Goal: Task Accomplishment & Management: Complete application form

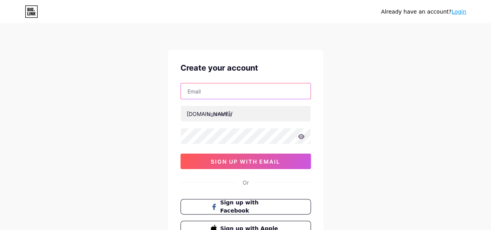
click at [230, 87] on input "text" at bounding box center [246, 91] width 130 height 16
paste input "[EMAIL_ADDRESS][DOMAIN_NAME]"
click at [225, 94] on input "[EMAIL_ADDRESS][DOMAIN_NAME]" at bounding box center [246, 91] width 130 height 16
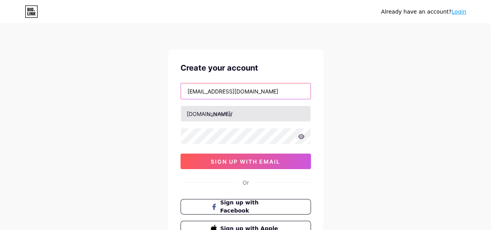
type input "[EMAIL_ADDRESS][DOMAIN_NAME]"
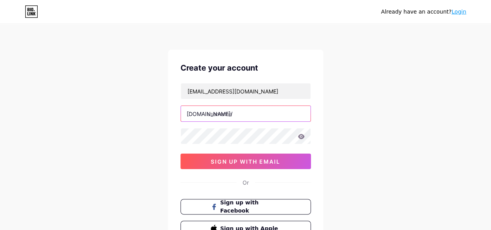
click at [232, 118] on input "text" at bounding box center [246, 114] width 130 height 16
paste input "trendycanva109"
click at [240, 116] on input "trendycanva109" at bounding box center [246, 114] width 130 height 16
type input "trendycanva109"
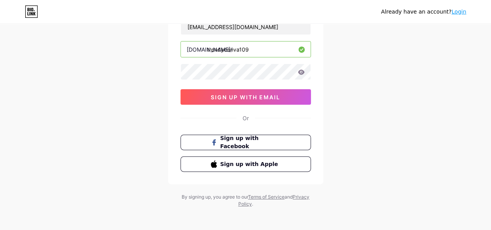
scroll to position [65, 0]
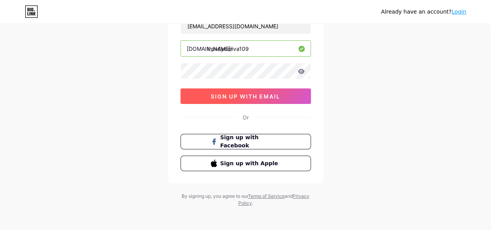
click at [255, 89] on button "sign up with email" at bounding box center [245, 96] width 130 height 16
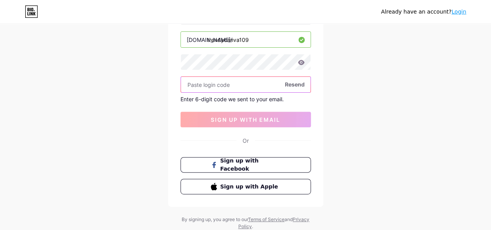
scroll to position [98, 0]
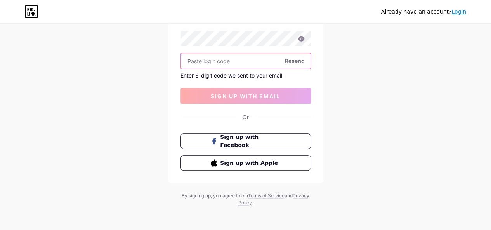
click at [219, 61] on input "text" at bounding box center [246, 61] width 130 height 16
click at [226, 144] on span "Sign up with Facebook" at bounding box center [250, 141] width 61 height 17
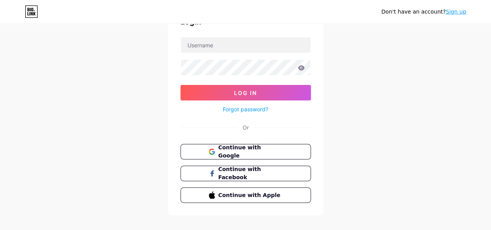
scroll to position [48, 0]
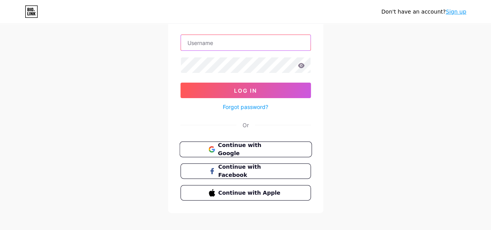
type input "[EMAIL_ADDRESS][DOMAIN_NAME]"
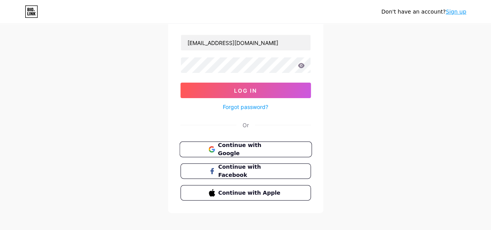
click at [247, 150] on span "Continue with Google" at bounding box center [250, 149] width 65 height 17
click at [242, 142] on button "Continue with Google" at bounding box center [245, 150] width 132 height 16
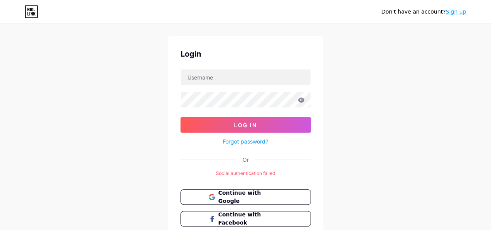
scroll to position [13, 0]
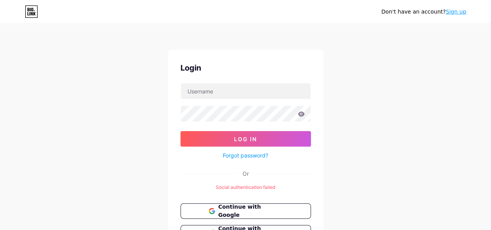
scroll to position [68, 0]
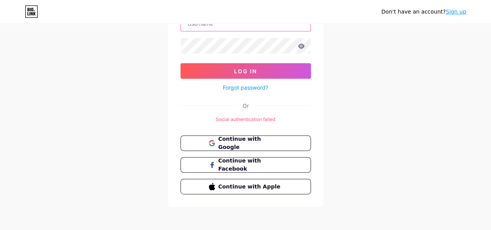
type input "[EMAIL_ADDRESS][DOMAIN_NAME]"
click at [453, 12] on link "Sign up" at bounding box center [455, 12] width 21 height 6
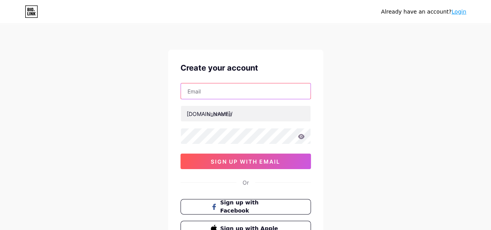
click at [256, 88] on input "text" at bounding box center [246, 91] width 130 height 16
paste input "[EMAIL_ADDRESS][DOMAIN_NAME]"
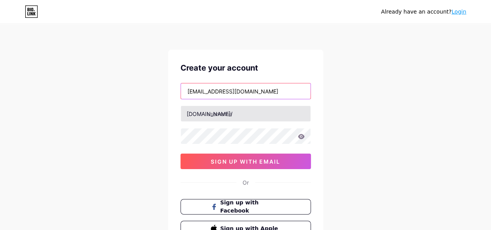
type input "[EMAIL_ADDRESS][DOMAIN_NAME]"
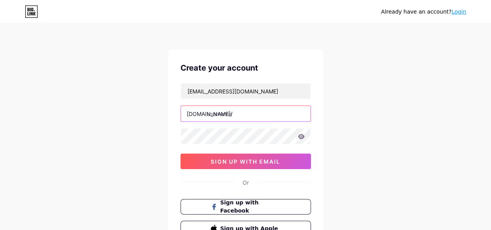
click at [228, 108] on input "text" at bounding box center [246, 114] width 130 height 16
paste input "trendycanva10"
click at [225, 113] on input "trendycanva10" at bounding box center [246, 114] width 130 height 16
type input "trendycanva109"
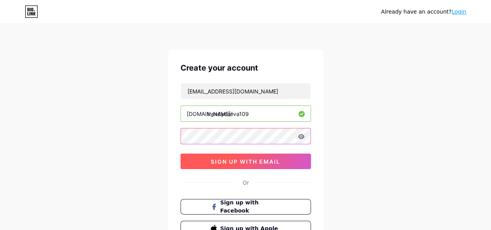
scroll to position [66, 0]
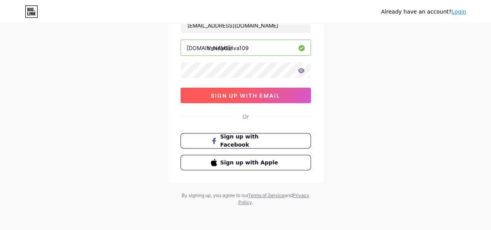
click at [265, 90] on button "sign up with email" at bounding box center [245, 96] width 130 height 16
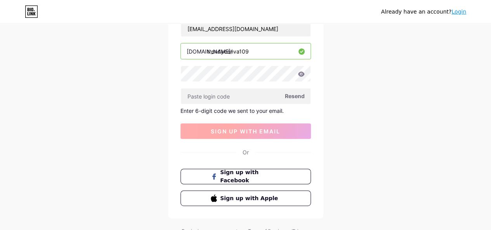
scroll to position [62, 0]
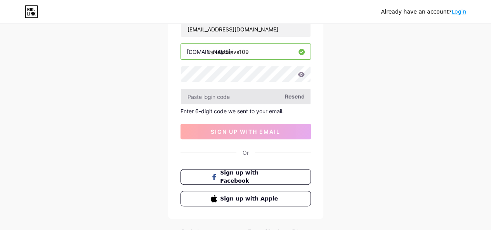
click at [234, 98] on input "text" at bounding box center [246, 97] width 130 height 16
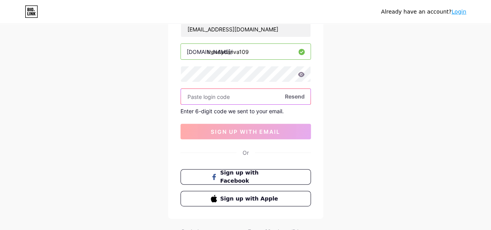
paste input "368851"
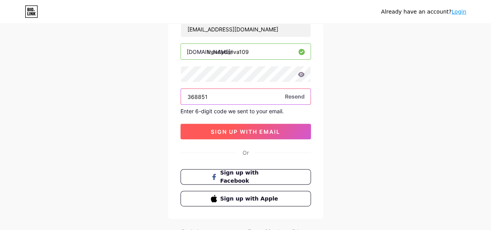
type input "368851"
click at [236, 133] on span "sign up with email" at bounding box center [245, 131] width 69 height 7
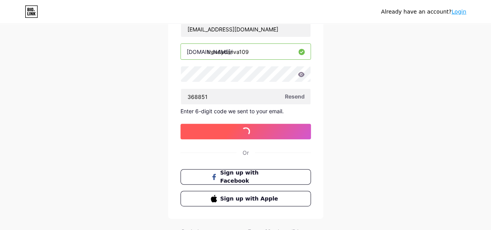
click at [236, 133] on span "sign up with email" at bounding box center [245, 131] width 69 height 7
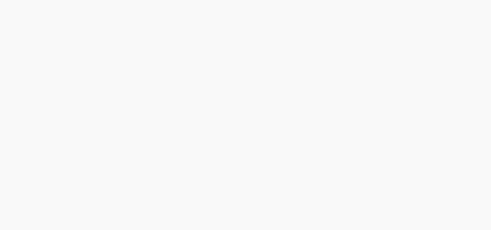
scroll to position [0, 0]
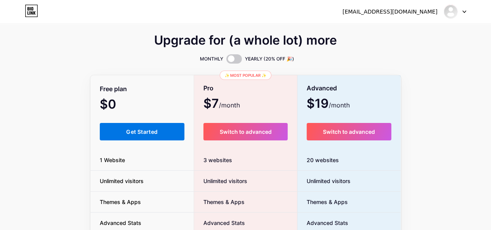
click at [139, 130] on span "Get Started" at bounding box center [141, 131] width 31 height 7
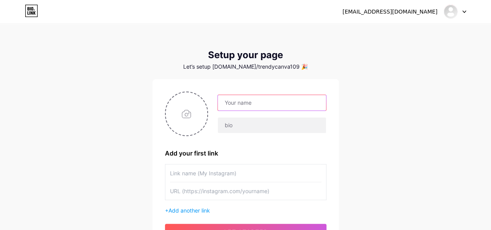
click at [251, 100] on input "text" at bounding box center [272, 103] width 108 height 16
drag, startPoint x: 303, startPoint y: 104, endPoint x: 266, endPoint y: 104, distance: 37.6
click at [266, 104] on input "[EMAIL_ADDRESS][DOMAIN_NAME]" at bounding box center [272, 103] width 108 height 16
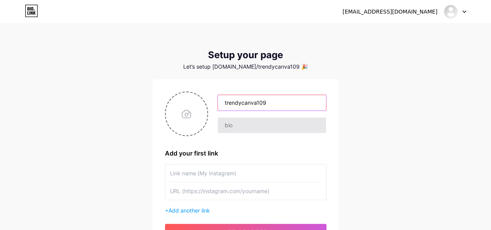
type input "trendycanva109"
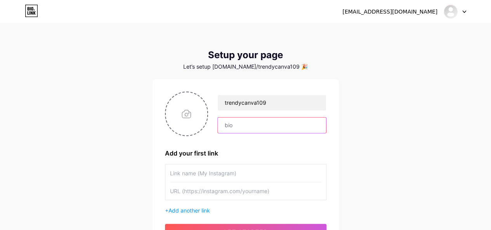
click at [238, 126] on input "text" at bounding box center [272, 126] width 108 height 16
paste input "Likely relates to trendy or stylish graphic designs, templates, or resources us…"
click at [267, 128] on input "Likely relates to trendy or stylish graphic designs, templates, or resources us…" at bounding box center [272, 126] width 108 height 16
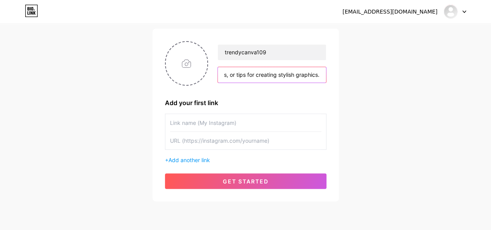
type input "Likely relates to trendy or stylish graphic designs, templates, or resources us…"
click at [228, 120] on input "text" at bounding box center [245, 122] width 151 height 17
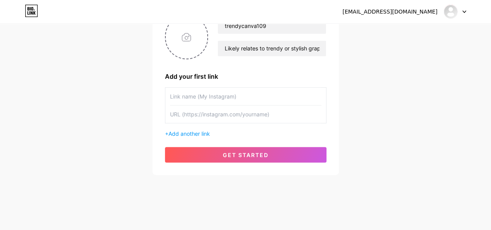
click at [195, 128] on div "+ Add another link" at bounding box center [245, 112] width 161 height 50
click at [189, 133] on span "Add another link" at bounding box center [189, 133] width 42 height 7
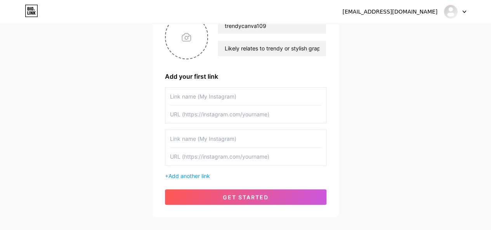
paste input "[URL][DOMAIN_NAME]"
click at [240, 118] on input "[URL][DOMAIN_NAME]" at bounding box center [245, 114] width 151 height 17
type input "[URL][DOMAIN_NAME]"
paste input "[URL][DOMAIN_NAME]"
click at [221, 157] on input "[URL][DOMAIN_NAME]" at bounding box center [245, 156] width 151 height 17
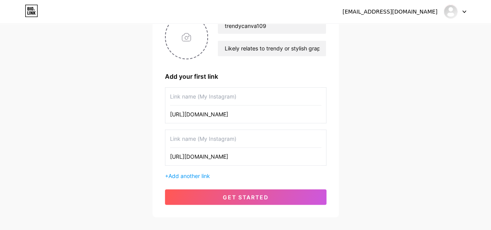
scroll to position [119, 0]
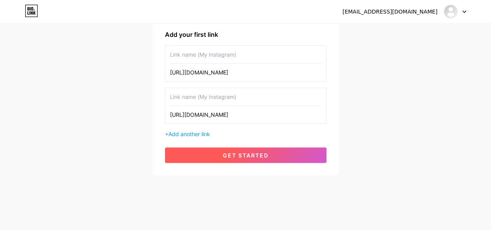
type input "[URL][DOMAIN_NAME]"
click at [229, 152] on span "get started" at bounding box center [246, 155] width 46 height 7
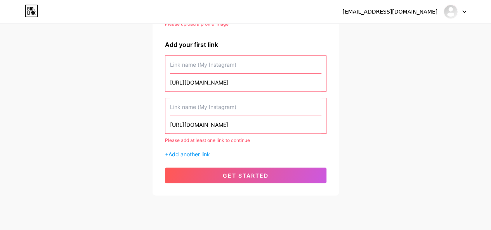
click at [216, 106] on input "text" at bounding box center [245, 106] width 151 height 17
paste input "Trendy Canva"
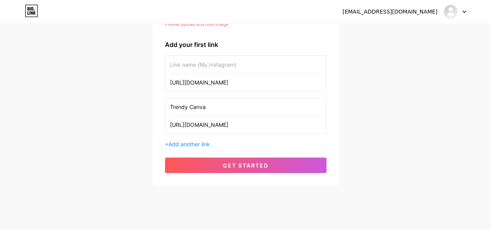
click at [209, 104] on input "Trendy Canva" at bounding box center [245, 106] width 151 height 17
type input "Trendy Canva"
click at [217, 61] on input "text" at bounding box center [245, 64] width 151 height 17
paste input "Trendy Canva"
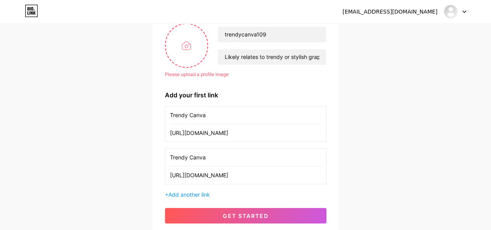
scroll to position [67, 0]
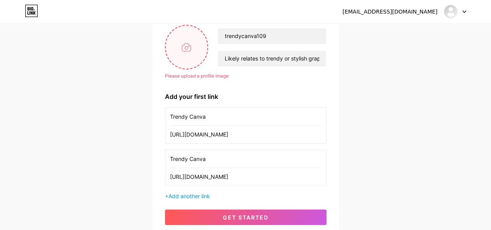
type input "Trendy Canva"
click at [189, 59] on input "file" at bounding box center [187, 47] width 42 height 43
type input "C:\fakepath\IMG_0002.JPG"
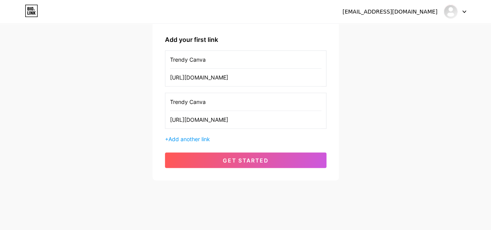
scroll to position [119, 0]
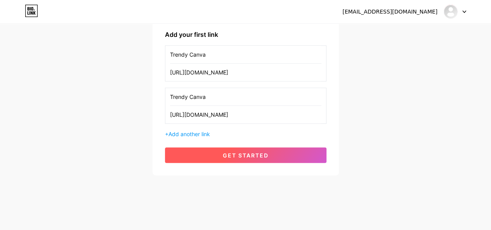
click at [257, 153] on span "get started" at bounding box center [246, 155] width 46 height 7
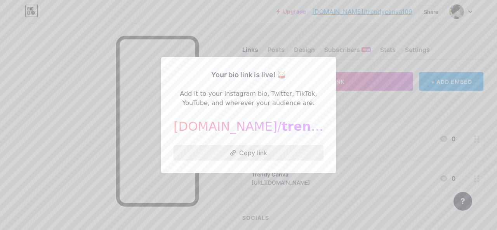
click at [262, 156] on button "Copy link" at bounding box center [248, 153] width 150 height 16
